Goal: Navigation & Orientation: Understand site structure

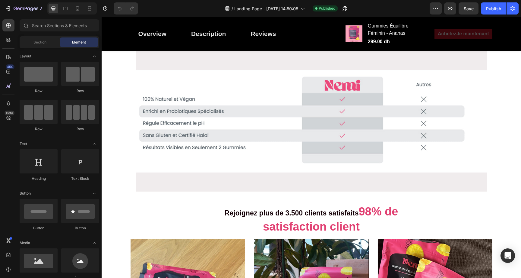
scroll to position [2152, 0]
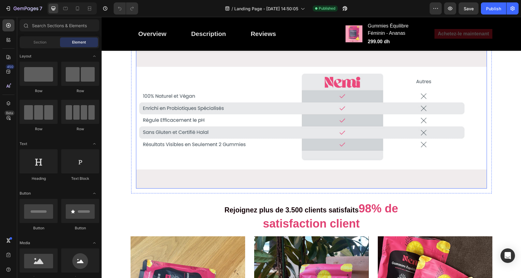
click at [239, 108] on img at bounding box center [311, 118] width 351 height 141
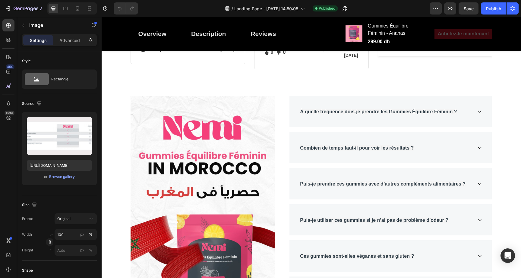
scroll to position [2618, 0]
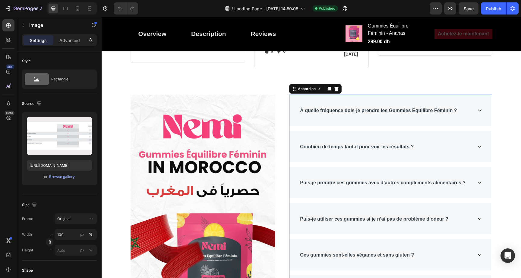
click at [325, 106] on div "À quelle fréquence dois-je prendre les Gummies Équilibre Féminin ?" at bounding box center [391, 109] width 202 height 31
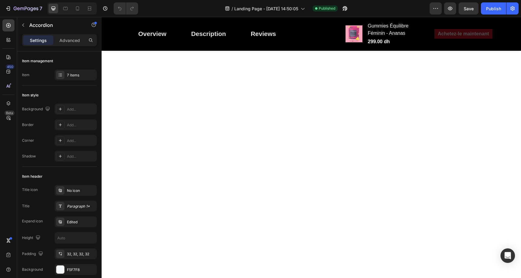
scroll to position [479, 0]
click at [80, 9] on icon at bounding box center [78, 8] width 6 height 6
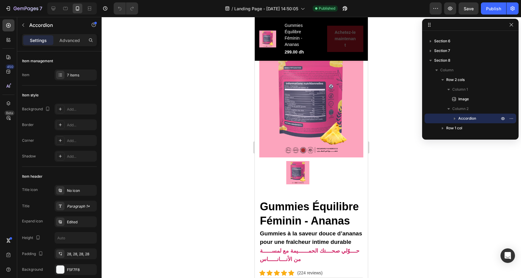
scroll to position [191, 0]
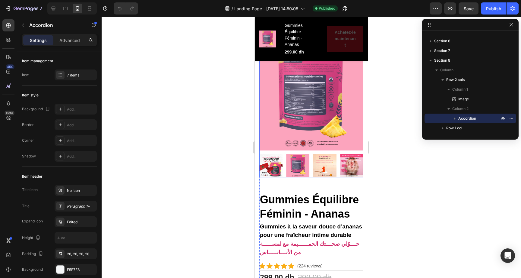
click at [299, 161] on img at bounding box center [297, 165] width 23 height 23
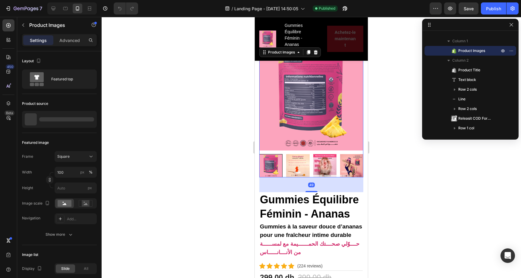
click at [315, 156] on img at bounding box center [324, 165] width 23 height 23
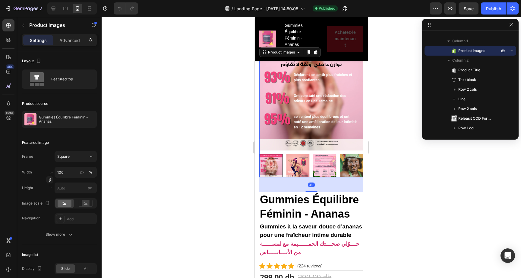
click at [326, 156] on img at bounding box center [324, 165] width 23 height 23
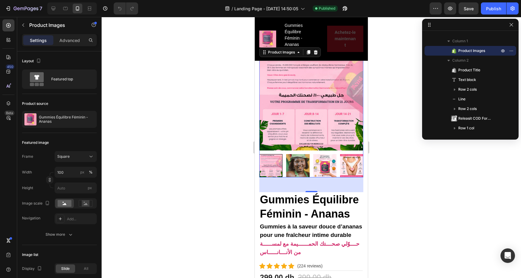
click at [332, 156] on img at bounding box center [324, 165] width 23 height 23
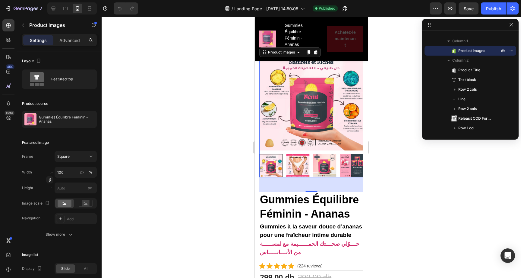
click at [331, 156] on img at bounding box center [324, 165] width 23 height 23
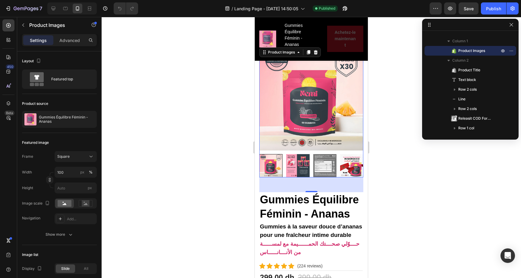
click at [331, 156] on img at bounding box center [324, 165] width 23 height 23
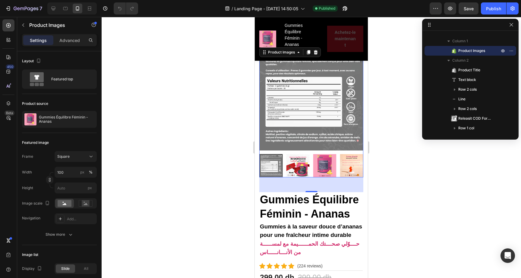
click at [308, 162] on img at bounding box center [297, 165] width 23 height 23
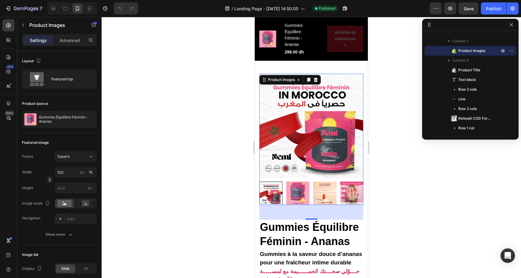
scroll to position [155, 0]
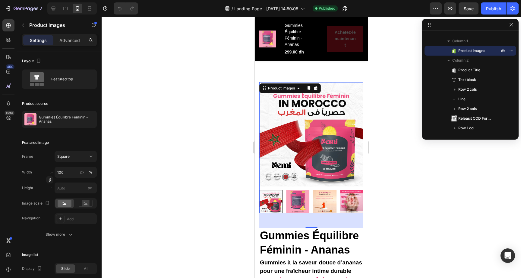
click at [326, 197] on img at bounding box center [324, 201] width 23 height 23
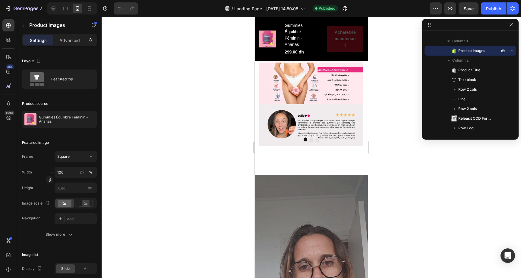
scroll to position [604, 0]
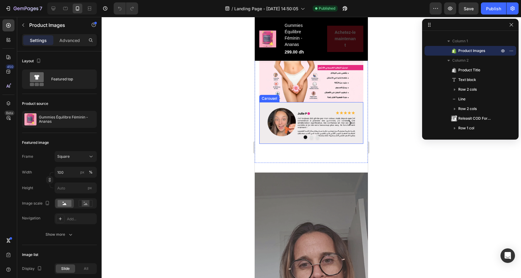
click at [319, 135] on div at bounding box center [311, 137] width 104 height 4
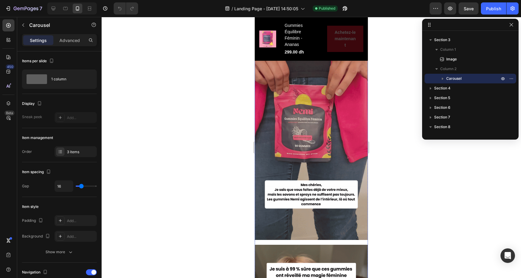
scroll to position [932, 0]
click at [63, 8] on icon at bounding box center [65, 8] width 6 height 6
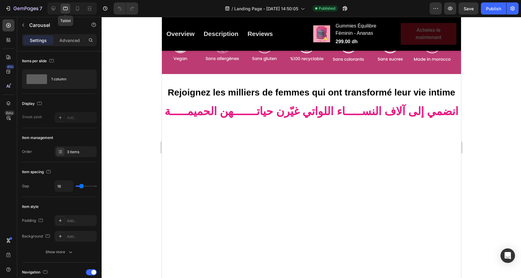
scroll to position [922, 0]
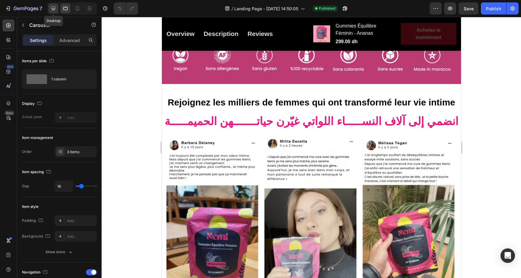
click at [51, 8] on icon at bounding box center [53, 8] width 6 height 6
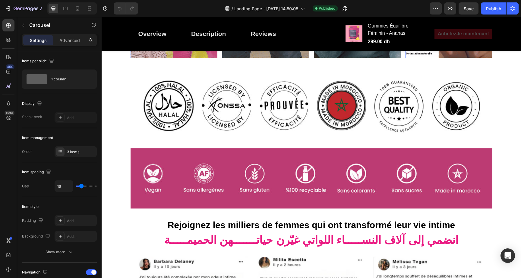
scroll to position [817, 0]
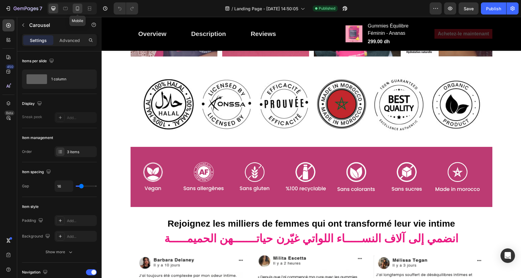
click at [81, 11] on div at bounding box center [78, 9] width 10 height 10
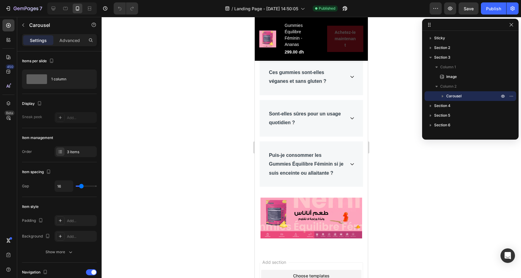
scroll to position [4110, 0]
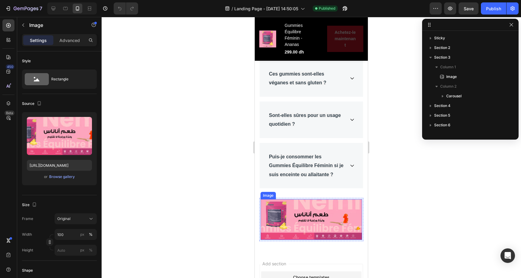
click at [319, 211] on img at bounding box center [312, 219] width 102 height 41
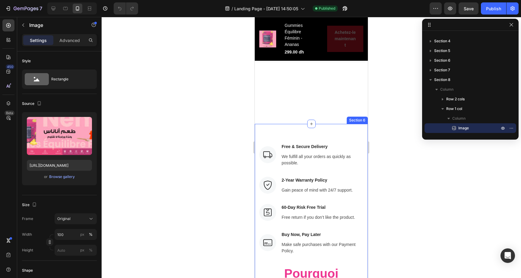
scroll to position [2867, 0]
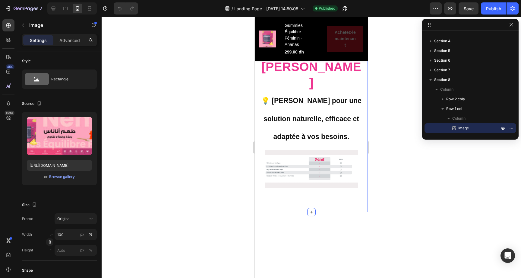
click at [277, 135] on div "Image Free & Secure Delivery Text block We fulfill all your orders as quickly a…" at bounding box center [311, 56] width 113 height 311
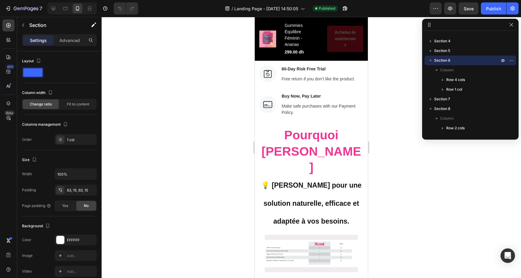
scroll to position [1821, 0]
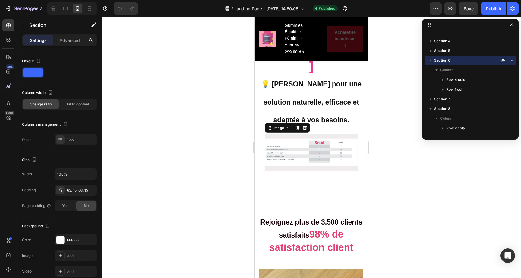
click at [293, 134] on img at bounding box center [311, 151] width 93 height 37
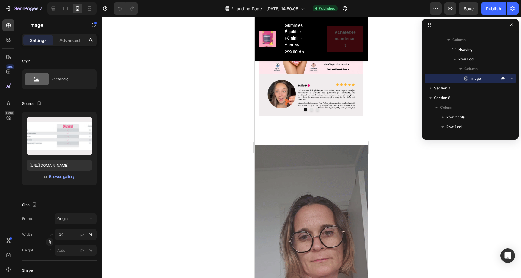
scroll to position [540, 0]
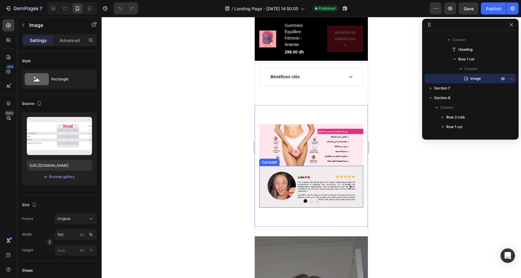
click at [350, 183] on icon "Carousel Next Arrow" at bounding box center [350, 186] width 7 height 7
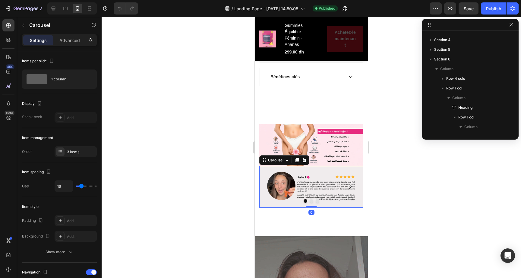
scroll to position [17, 0]
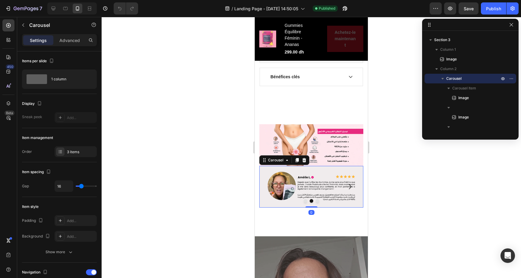
click at [350, 183] on icon "Carousel Next Arrow" at bounding box center [350, 186] width 7 height 7
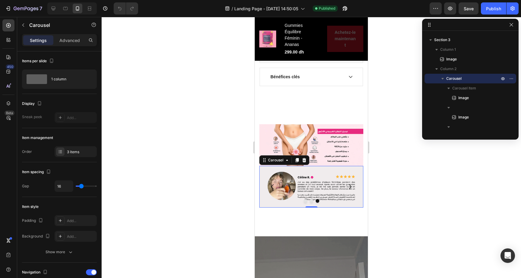
click at [350, 183] on icon "Carousel Next Arrow" at bounding box center [350, 186] width 7 height 7
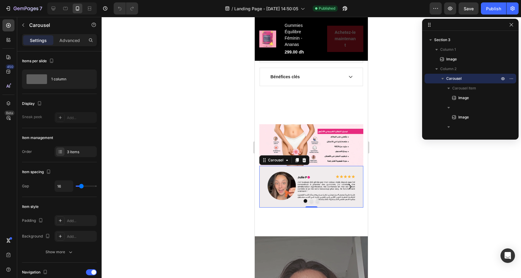
click at [350, 183] on icon "Carousel Next Arrow" at bounding box center [350, 186] width 7 height 7
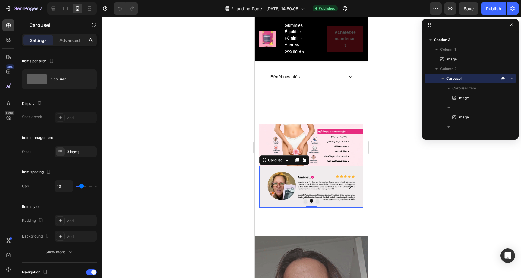
click at [350, 183] on icon "Carousel Next Arrow" at bounding box center [350, 186] width 7 height 7
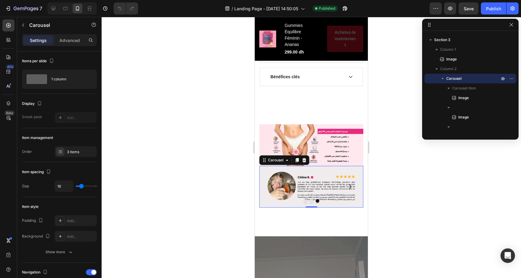
click at [350, 183] on icon "Carousel Next Arrow" at bounding box center [350, 186] width 7 height 7
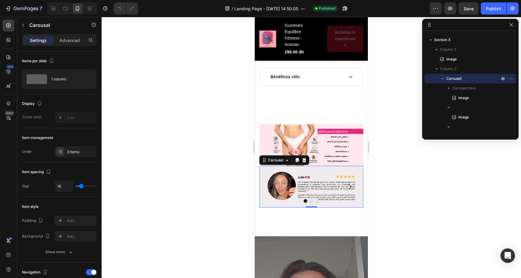
click at [350, 183] on icon "Carousel Next Arrow" at bounding box center [350, 186] width 7 height 7
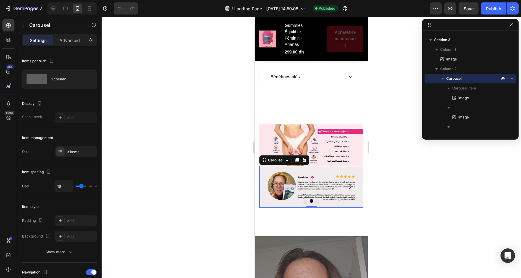
click at [350, 183] on icon "Carousel Next Arrow" at bounding box center [350, 186] width 7 height 7
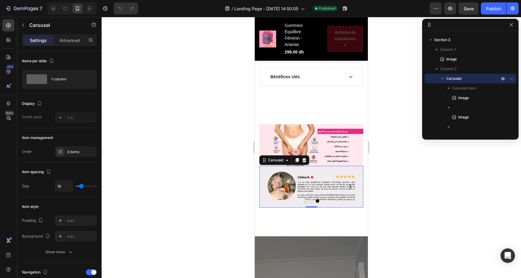
click at [350, 183] on icon "Carousel Next Arrow" at bounding box center [350, 186] width 7 height 7
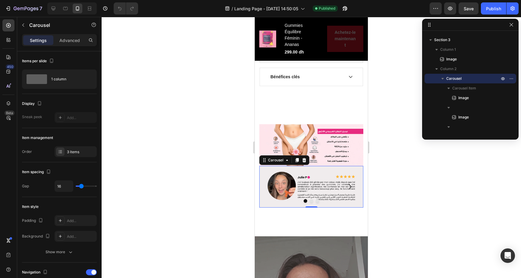
click at [350, 183] on icon "Carousel Next Arrow" at bounding box center [350, 186] width 7 height 7
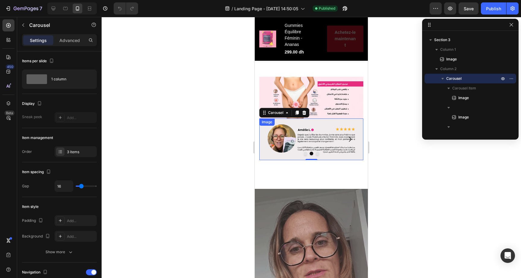
scroll to position [585, 0]
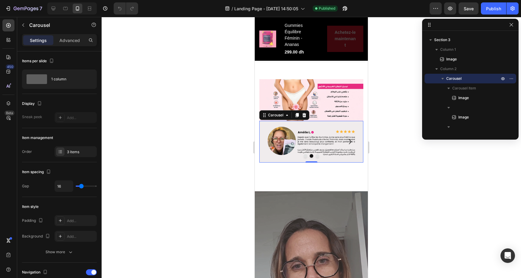
click at [350, 138] on icon "Carousel Next Arrow" at bounding box center [350, 141] width 7 height 7
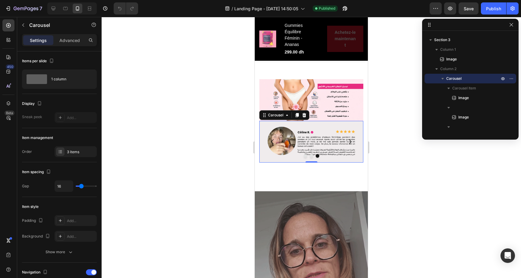
click at [350, 138] on icon "Carousel Next Arrow" at bounding box center [350, 141] width 7 height 7
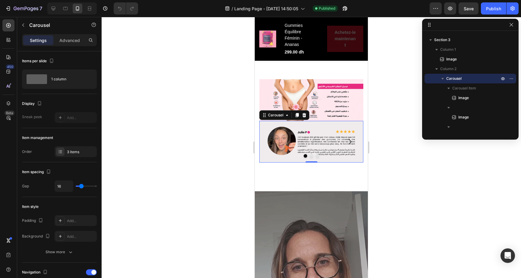
click at [350, 138] on icon "Carousel Next Arrow" at bounding box center [350, 141] width 7 height 7
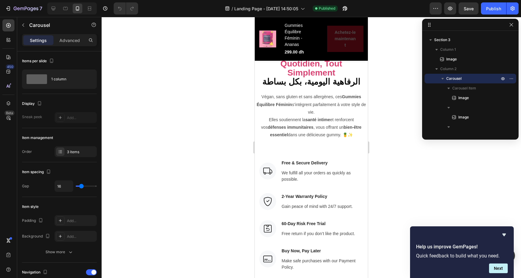
scroll to position [2964, 0]
